Goal: Task Accomplishment & Management: Use online tool/utility

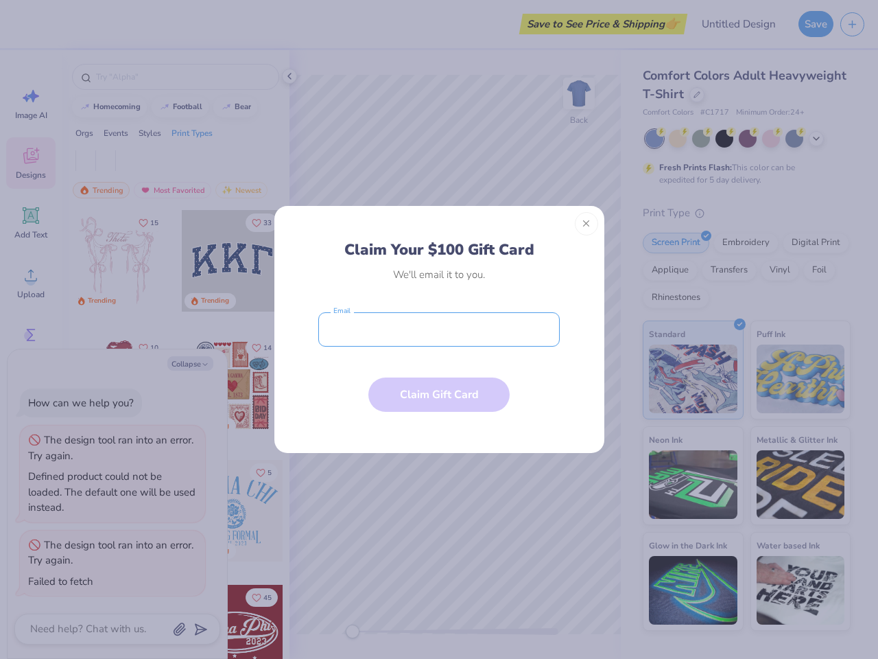
type textarea "x"
click at [439, 329] on input "email" at bounding box center [439, 329] width 242 height 34
click at [587, 224] on button "Close" at bounding box center [586, 223] width 23 height 23
